Goal: Task Accomplishment & Management: Complete application form

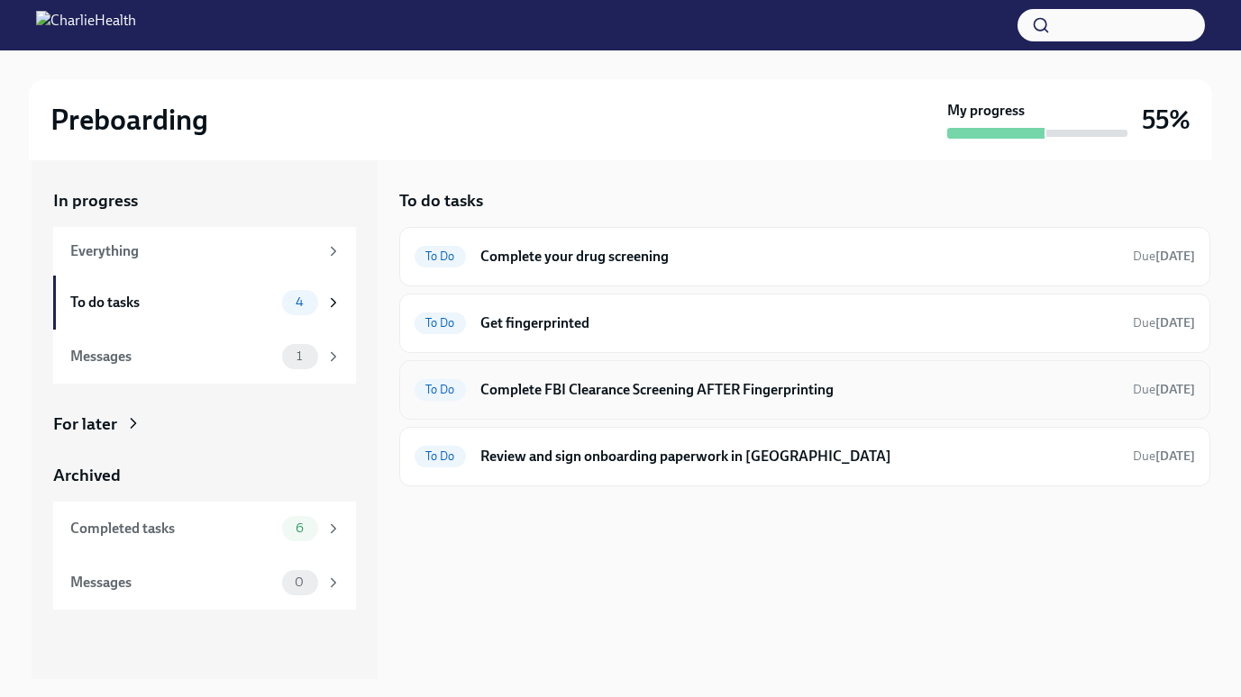
click at [702, 392] on h6 "Complete FBI Clearance Screening AFTER Fingerprinting" at bounding box center [799, 390] width 638 height 20
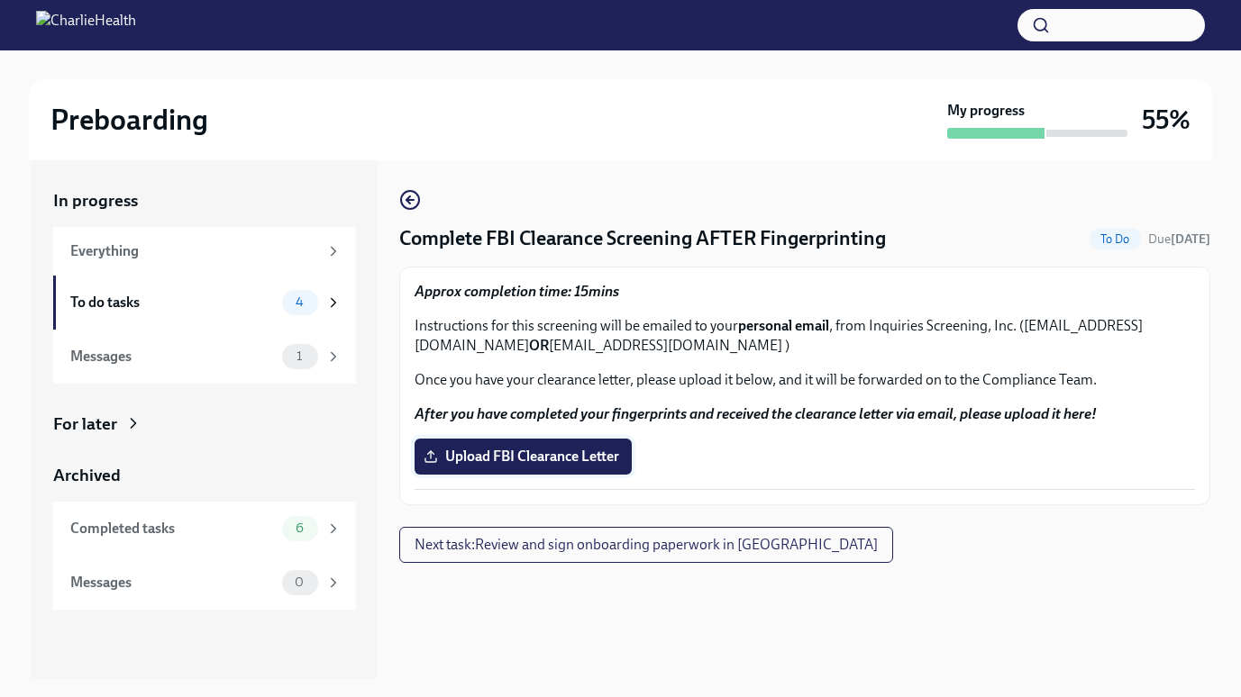
click at [572, 452] on span "Upload FBI Clearance Letter" at bounding box center [523, 457] width 192 height 18
click at [0, 0] on input "Upload FBI Clearance Letter" at bounding box center [0, 0] width 0 height 0
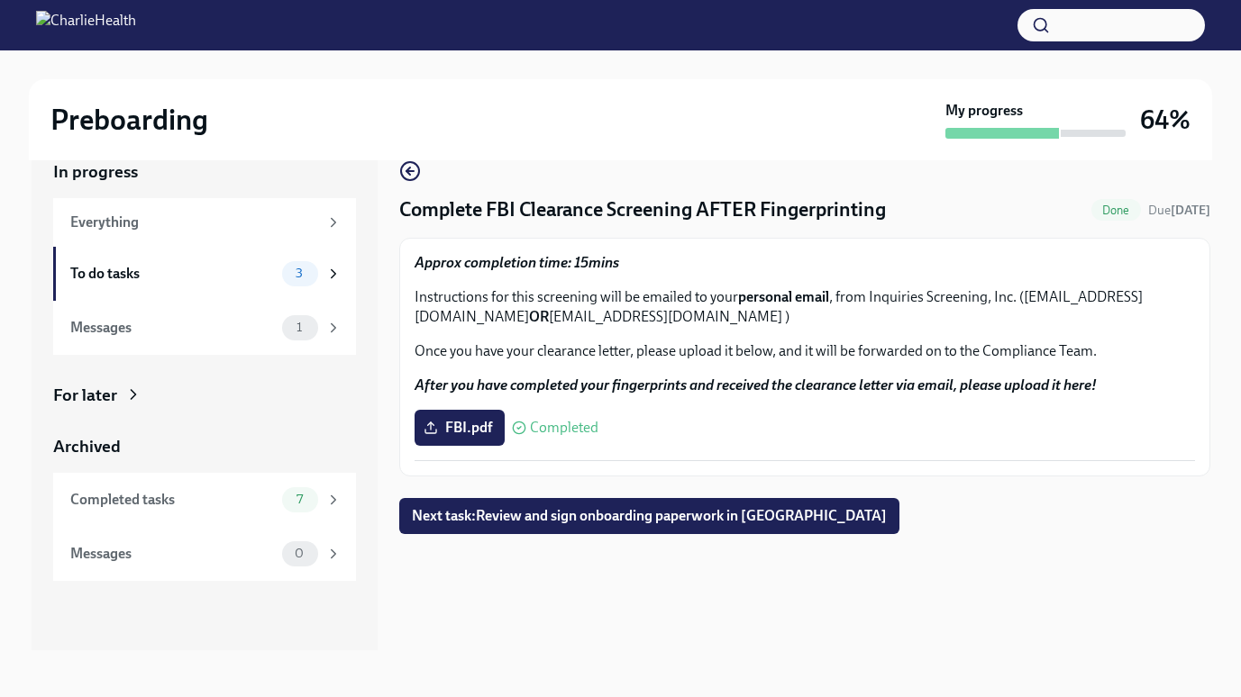
scroll to position [27, 0]
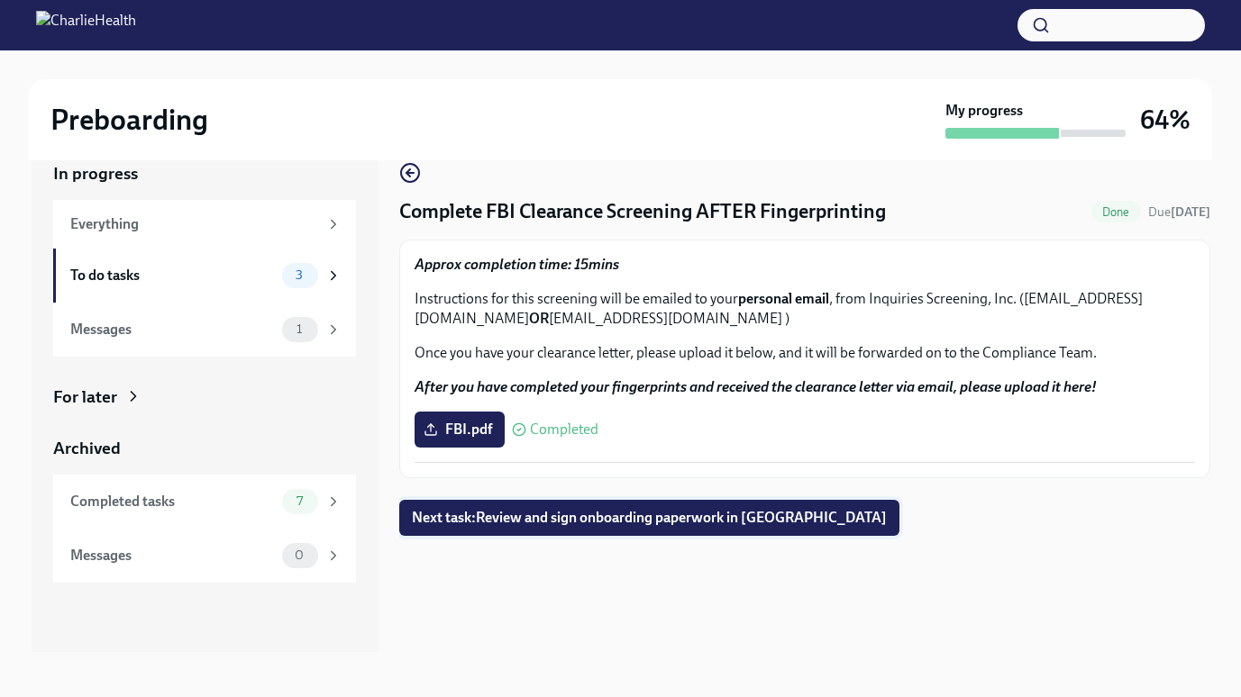
click at [582, 524] on span "Next task : Review and sign onboarding paperwork in [GEOGRAPHIC_DATA]" at bounding box center [649, 518] width 475 height 18
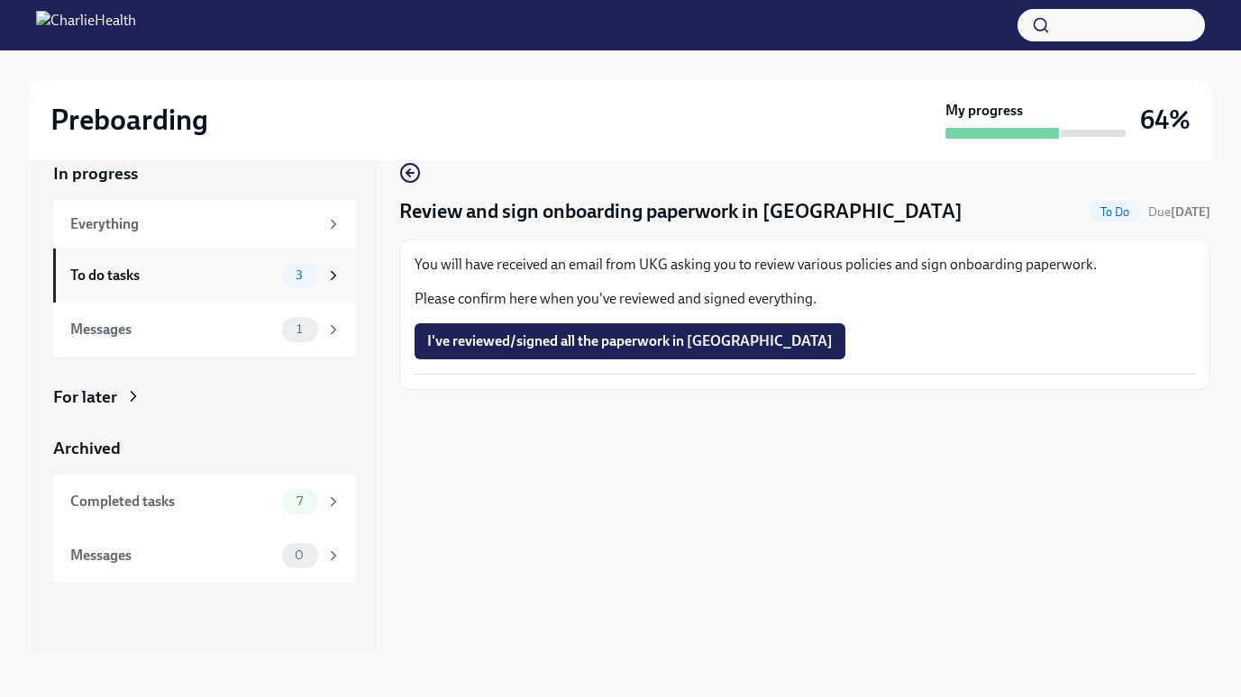
click at [192, 299] on div "To do tasks 3" at bounding box center [204, 276] width 303 height 54
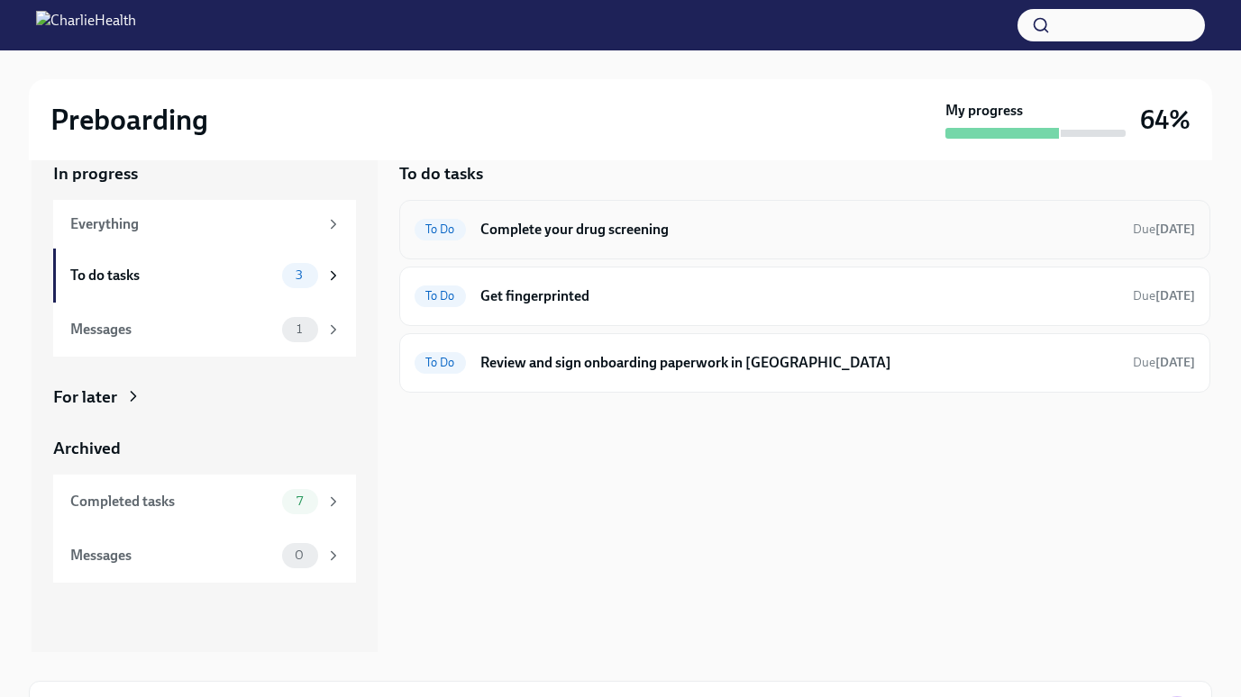
click at [426, 237] on div "To Do" at bounding box center [439, 230] width 51 height 22
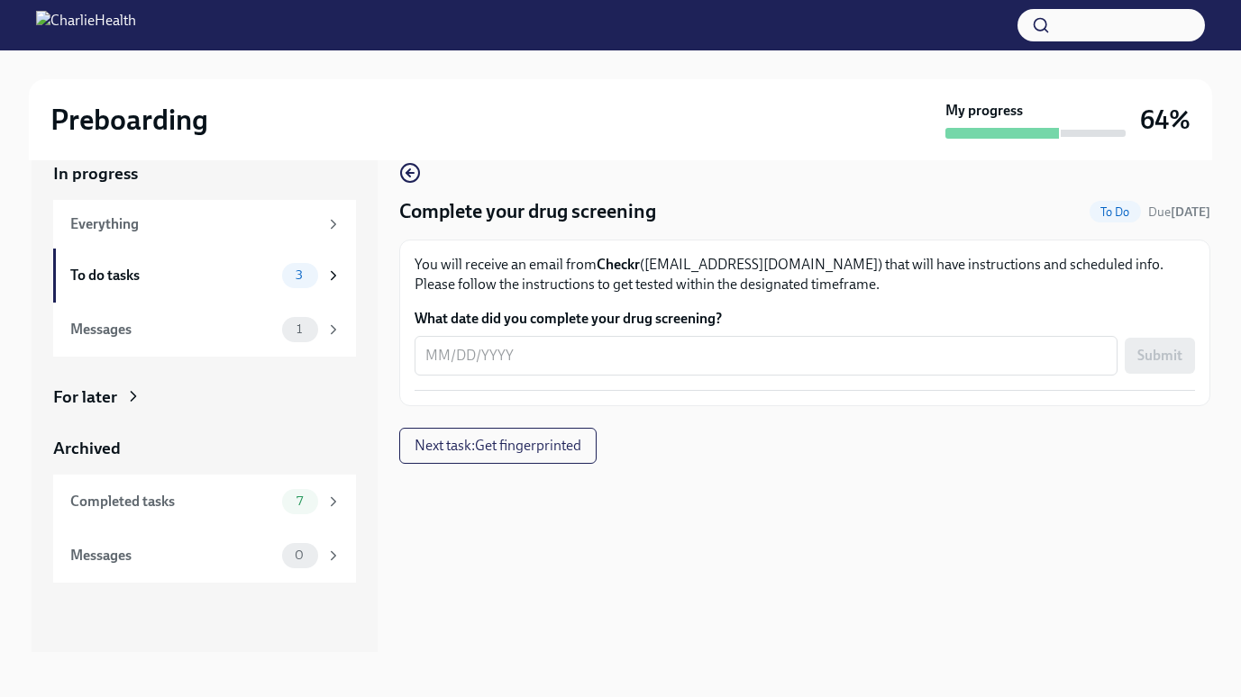
scroll to position [32, 0]
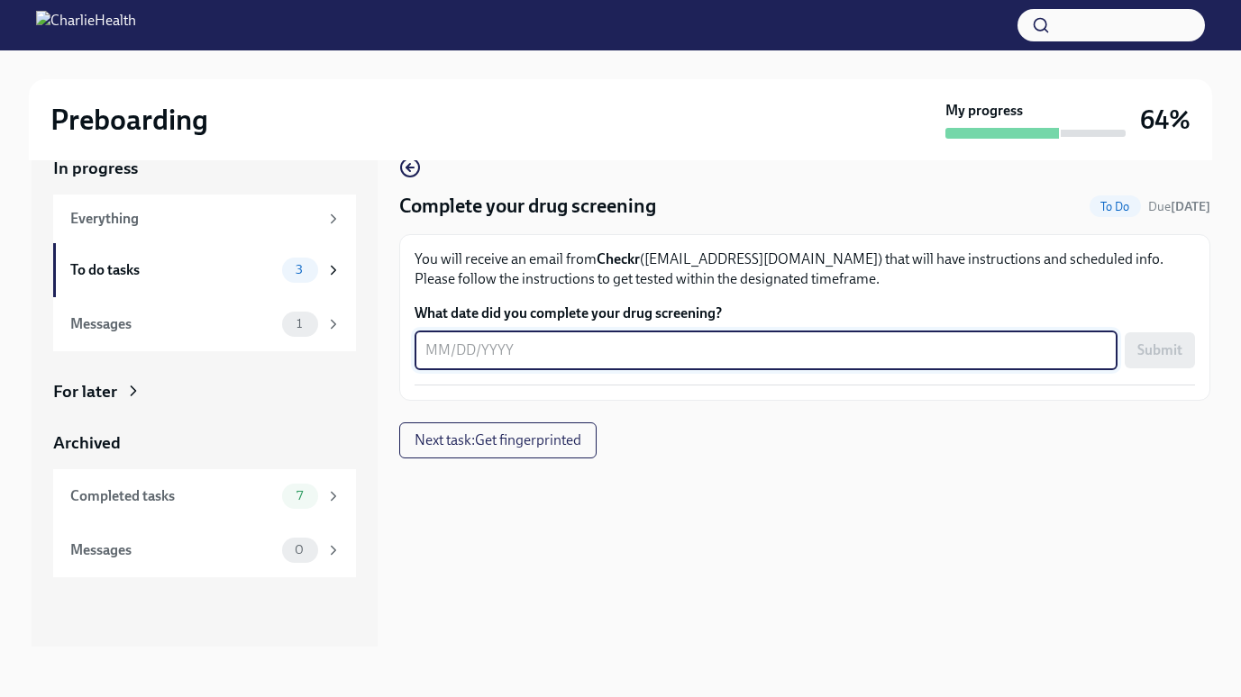
click at [488, 358] on textarea "What date did you complete your drug screening?" at bounding box center [765, 351] width 681 height 22
type textarea "[DATE]"
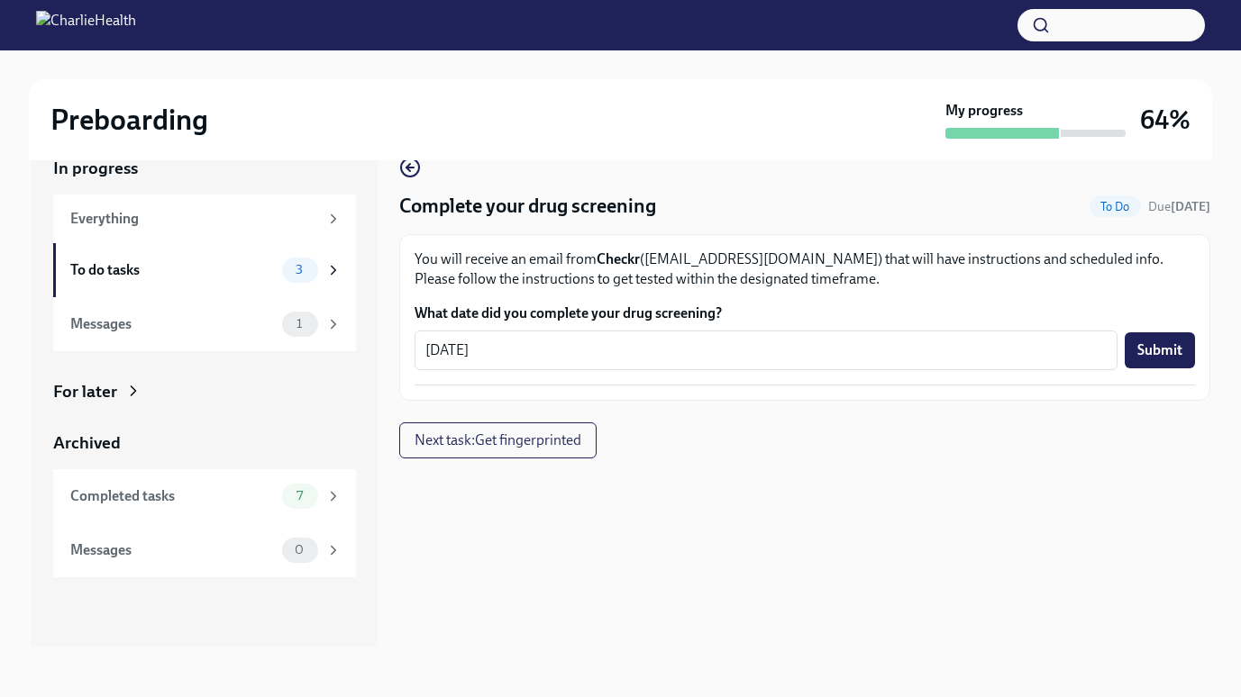
click at [739, 424] on div "Complete your drug screening To Do Due [DATE] You will receive an email from Ch…" at bounding box center [804, 308] width 811 height 302
click at [1163, 361] on button "Submit" at bounding box center [1159, 350] width 70 height 36
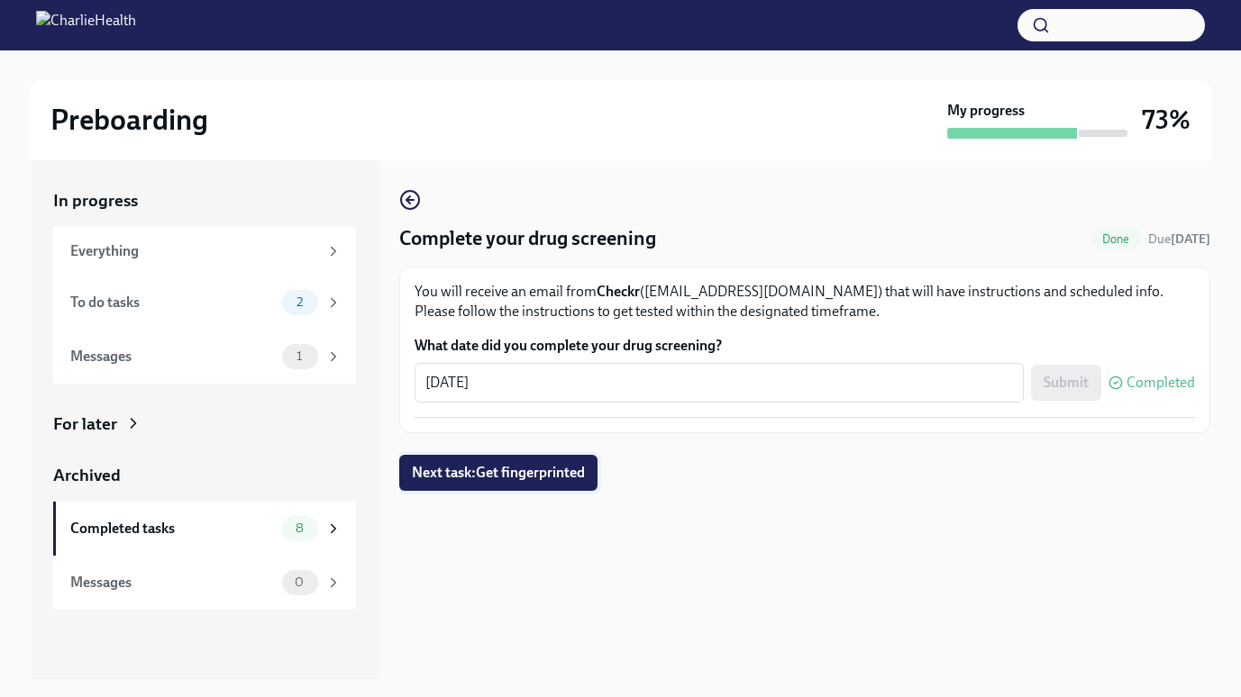
click at [557, 471] on span "Next task : Get fingerprinted" at bounding box center [498, 473] width 173 height 18
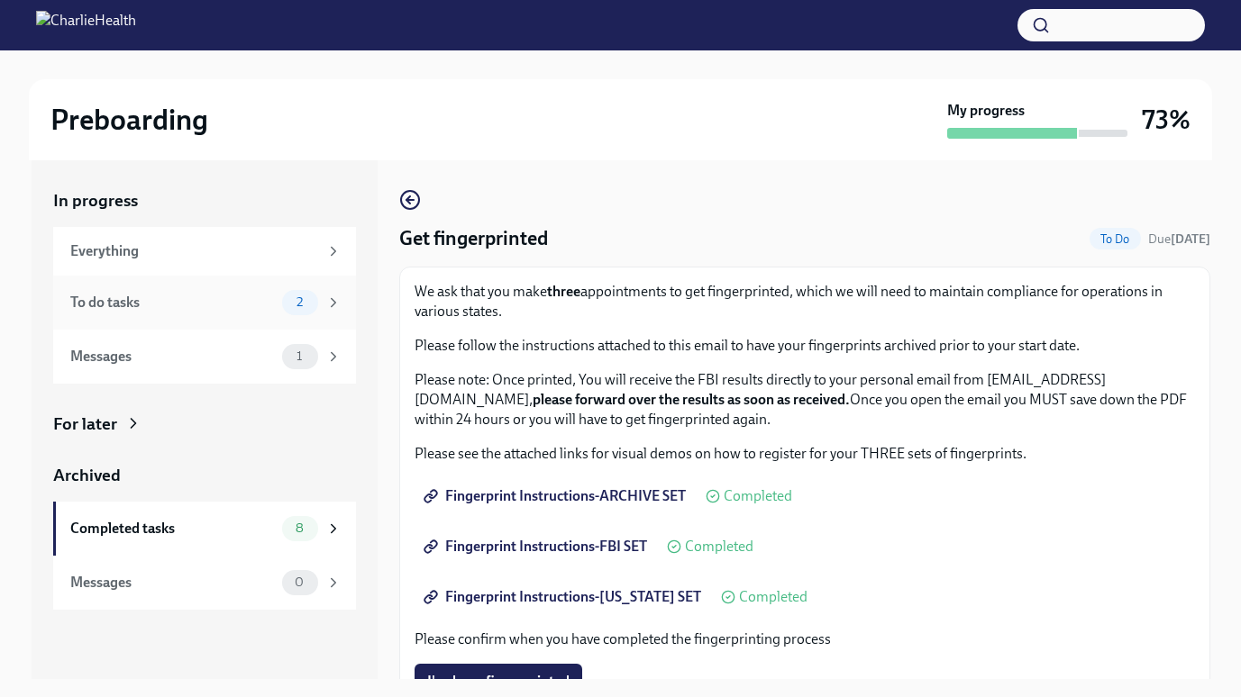
click at [174, 296] on div "To do tasks" at bounding box center [172, 303] width 205 height 20
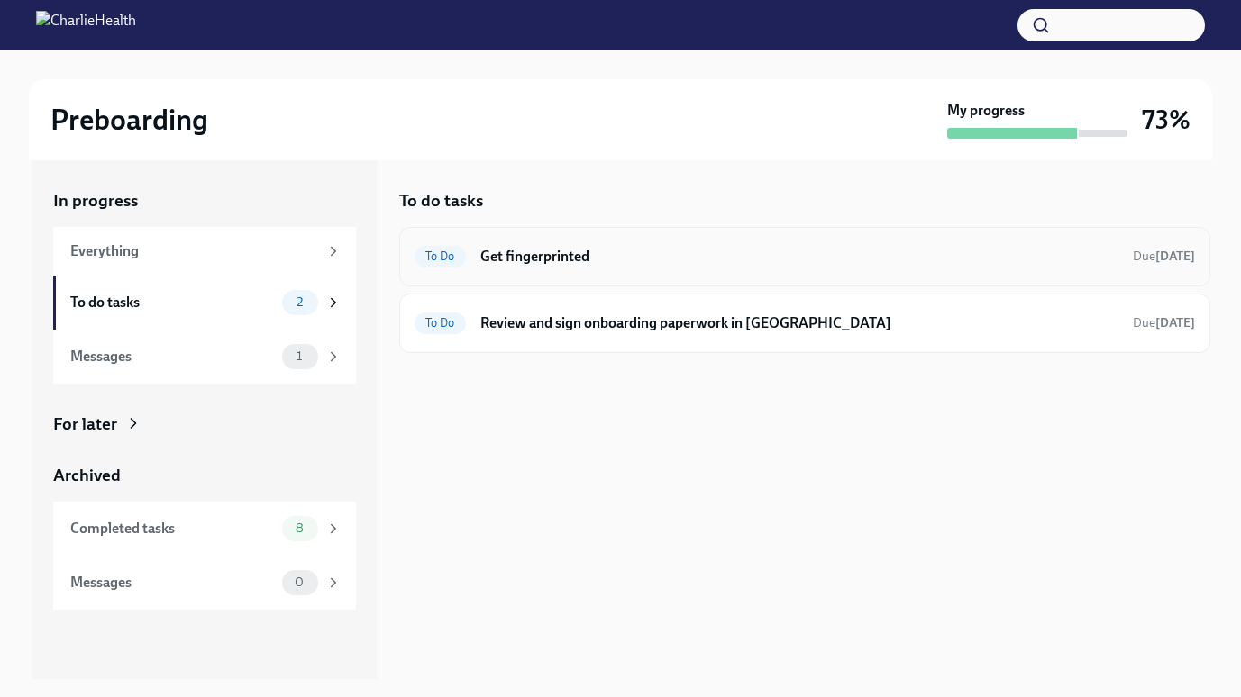
click at [505, 259] on h6 "Get fingerprinted" at bounding box center [799, 257] width 638 height 20
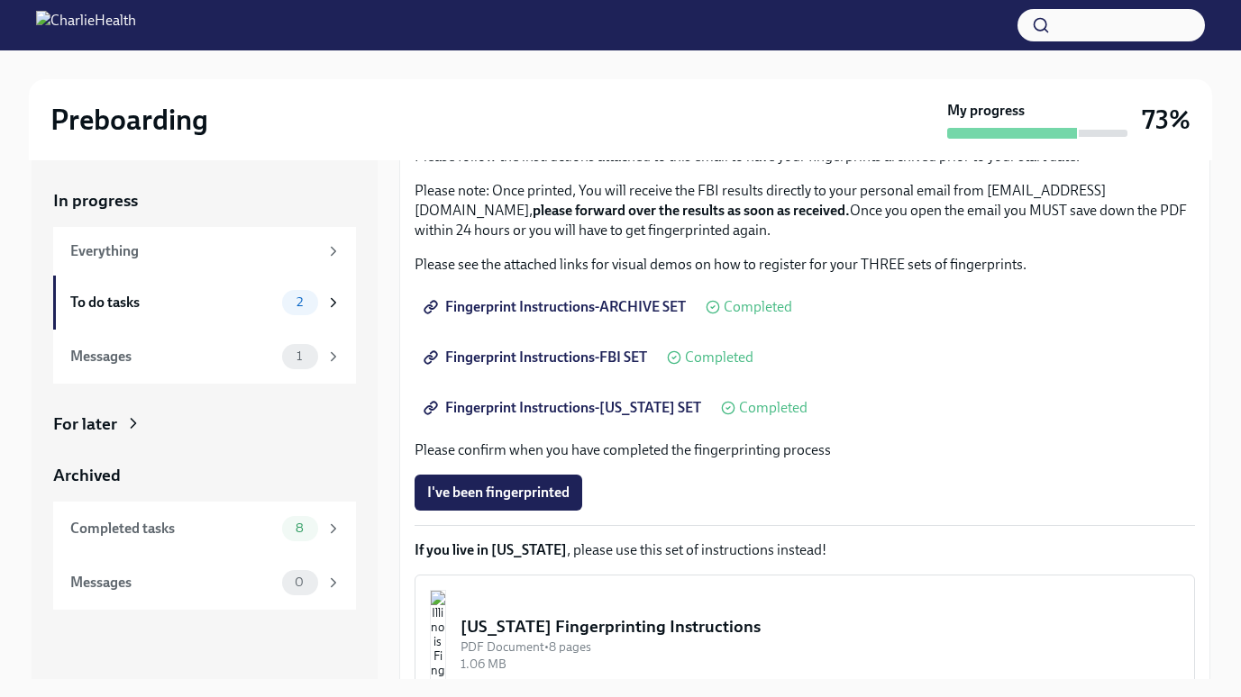
scroll to position [296, 0]
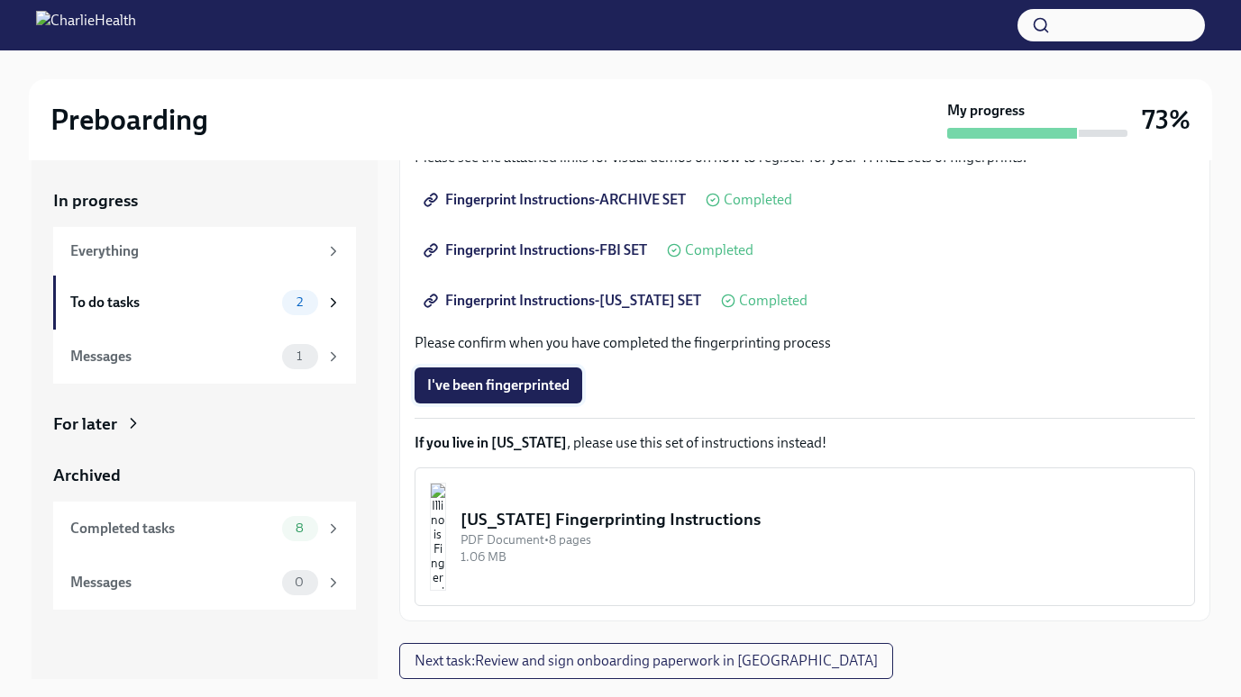
click at [487, 383] on span "I've been fingerprinted" at bounding box center [498, 386] width 142 height 18
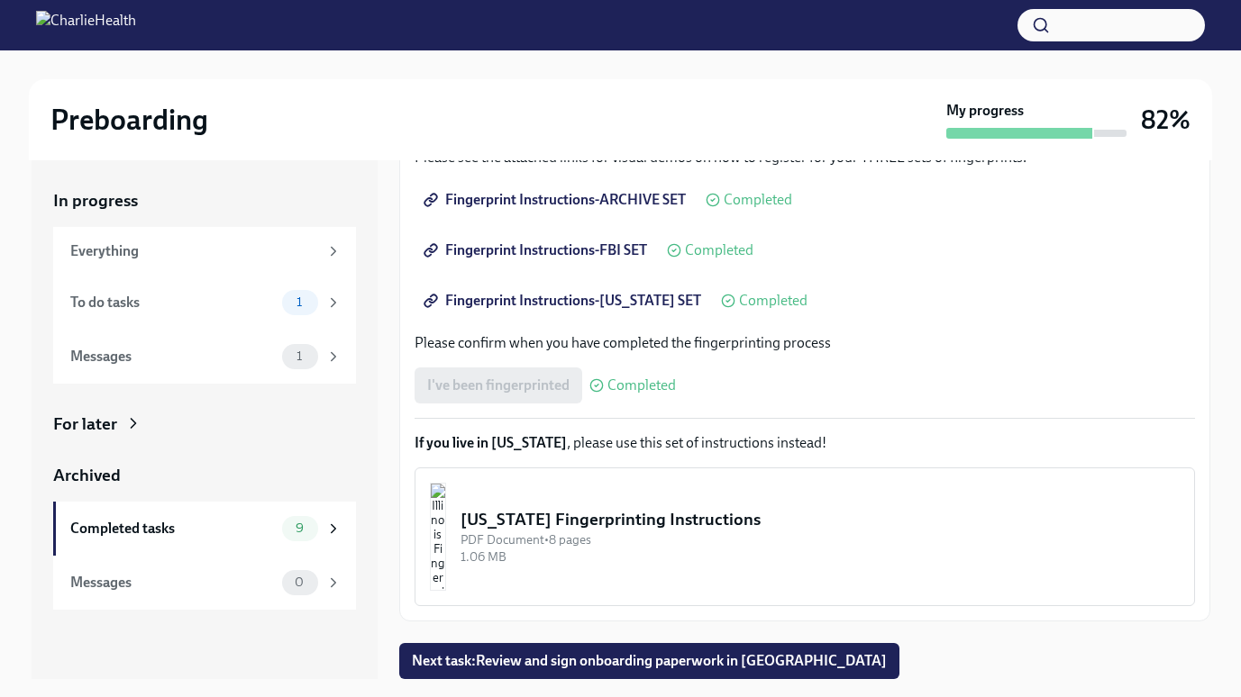
scroll to position [0, 0]
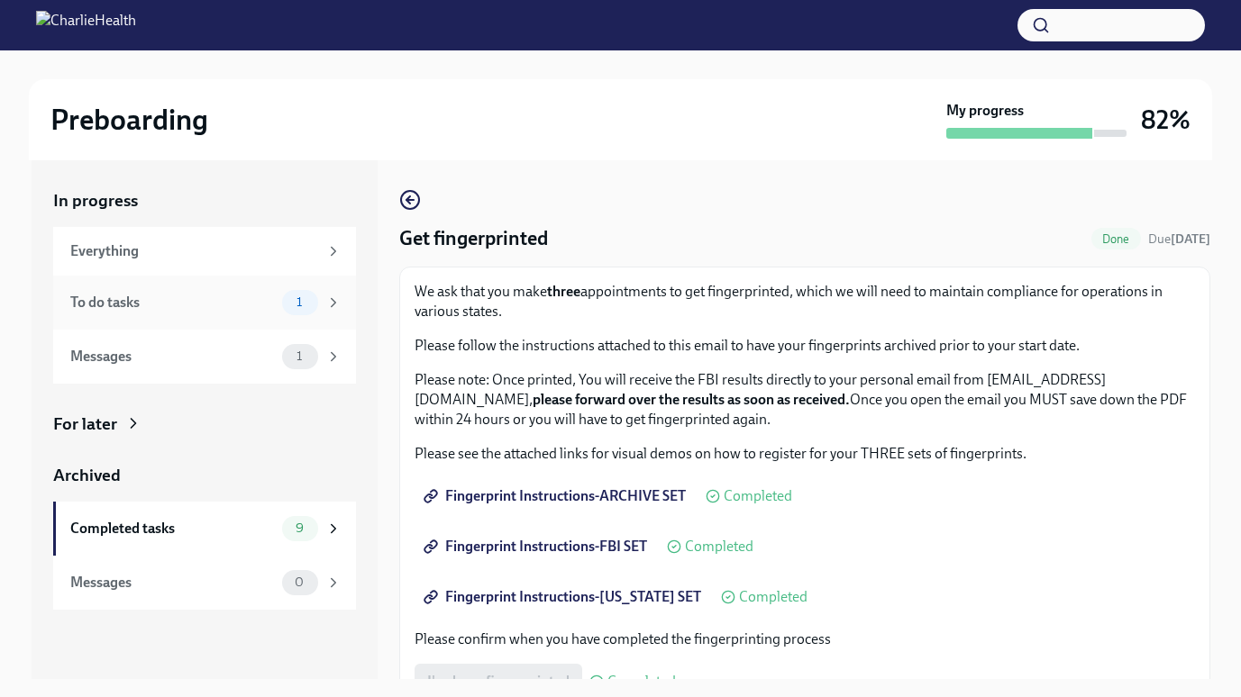
click at [159, 301] on div "To do tasks" at bounding box center [172, 303] width 205 height 20
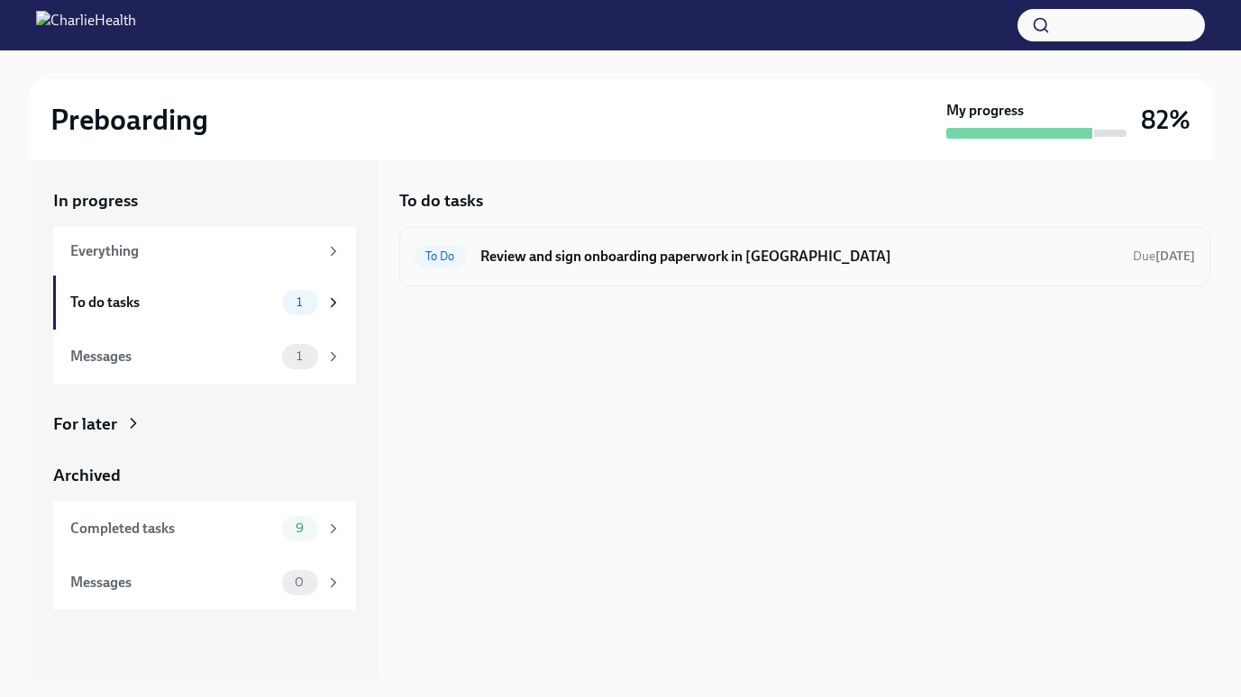
click at [651, 262] on h6 "Review and sign onboarding paperwork in [GEOGRAPHIC_DATA]" at bounding box center [799, 257] width 638 height 20
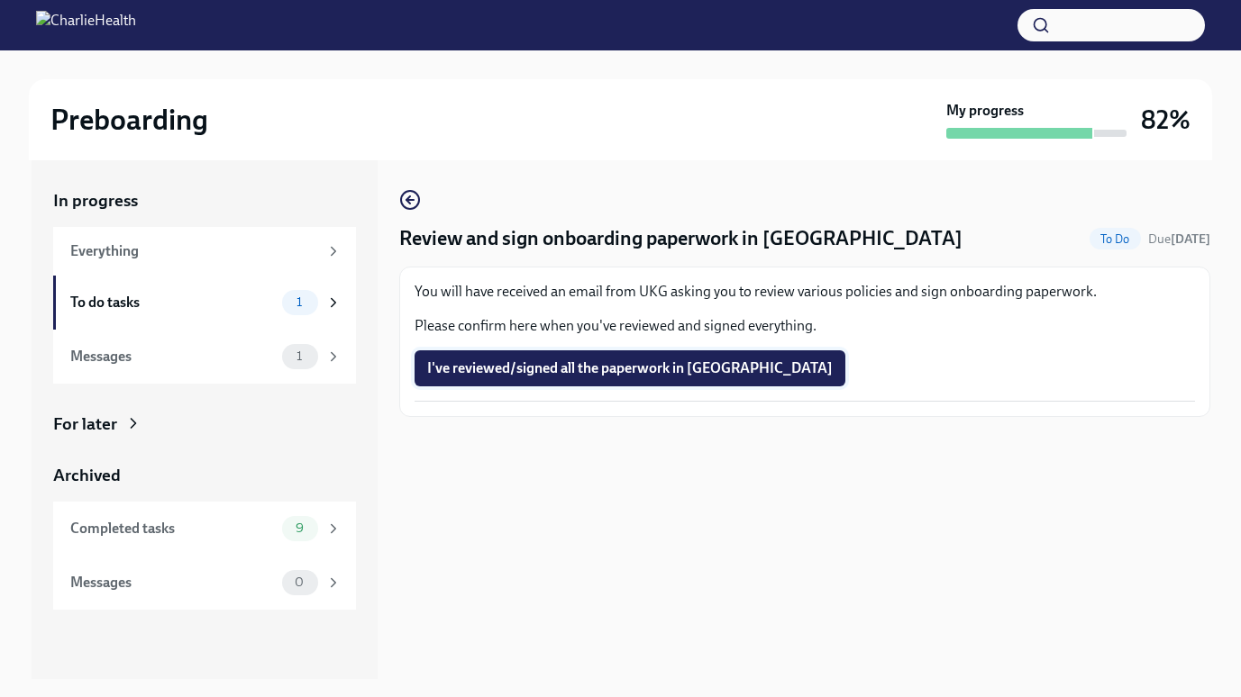
click at [608, 381] on button "I've reviewed/signed all the paperwork in [GEOGRAPHIC_DATA]" at bounding box center [629, 368] width 431 height 36
